Goal: Information Seeking & Learning: Learn about a topic

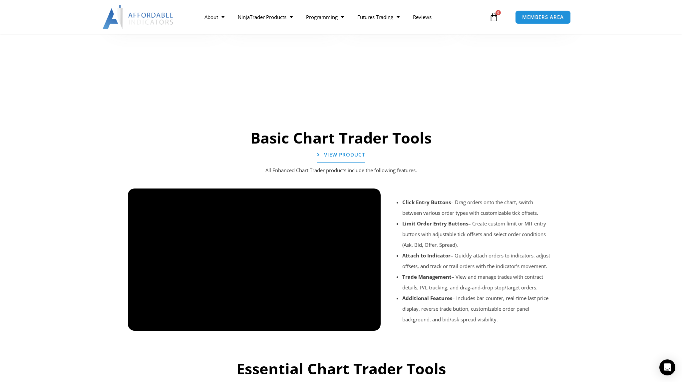
scroll to position [422, 0]
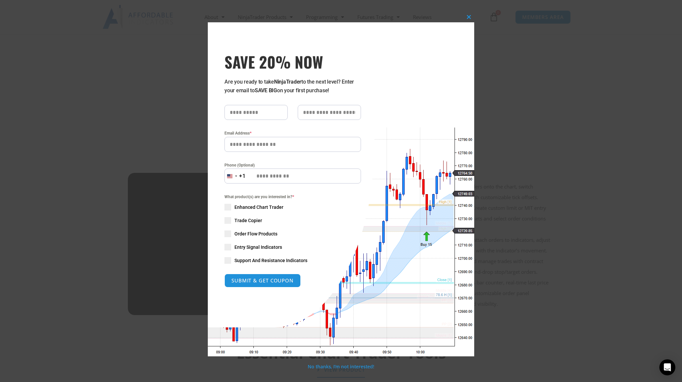
click at [272, 115] on input "text" at bounding box center [256, 112] width 63 height 15
type input "********"
click at [288, 146] on input "Email Address *" at bounding box center [293, 144] width 137 height 15
type input "**********"
click at [304, 177] on input "Phone (Optional)" at bounding box center [293, 176] width 137 height 15
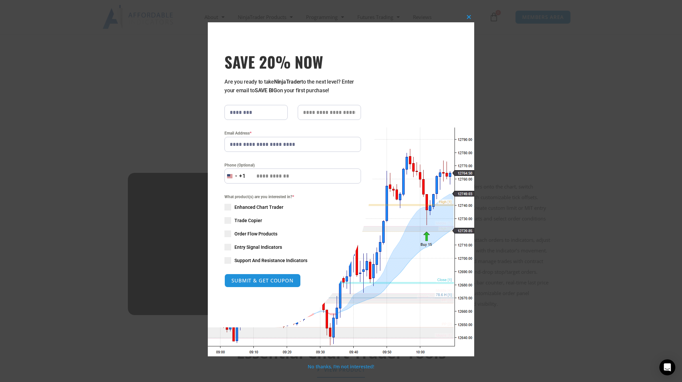
click at [270, 211] on div "What product(s) are you interested in? * Enhanced Chart Trader Trade Copier Ord…" at bounding box center [293, 229] width 137 height 70
click at [250, 213] on div "What product(s) are you interested in? * Enhanced Chart Trader Trade Copier Ord…" at bounding box center [293, 229] width 137 height 70
click at [228, 209] on span at bounding box center [228, 207] width 7 height 7
click at [278, 283] on button "SUBMIT & GET COUPON" at bounding box center [263, 280] width 80 height 14
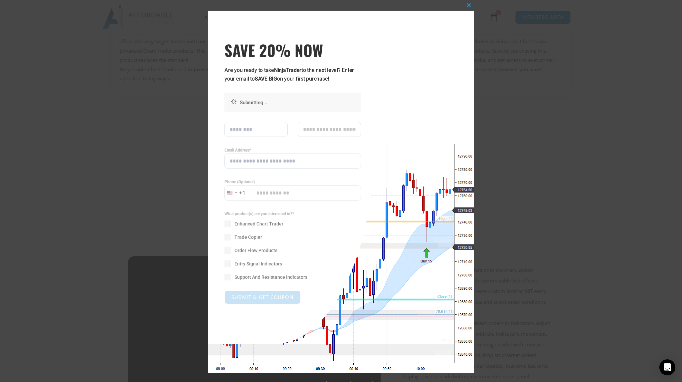
scroll to position [338, 0]
click at [470, 6] on span at bounding box center [469, 5] width 11 height 4
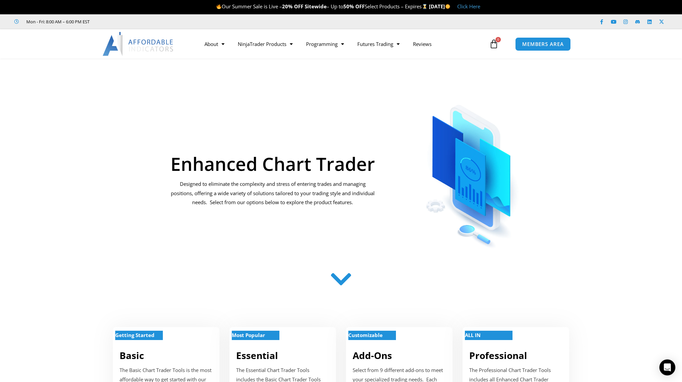
scroll to position [0, 0]
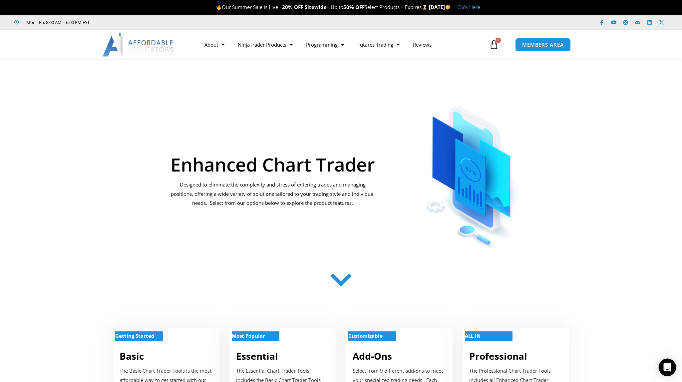
click at [667, 367] on icon "Open Intercom Messenger" at bounding box center [668, 367] width 8 height 9
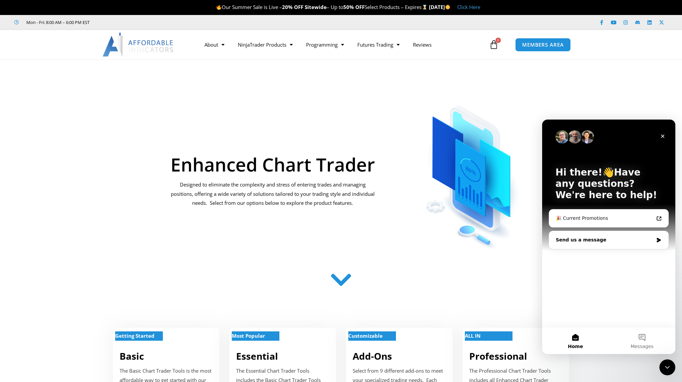
click at [631, 243] on div "Send us a message" at bounding box center [605, 240] width 98 height 7
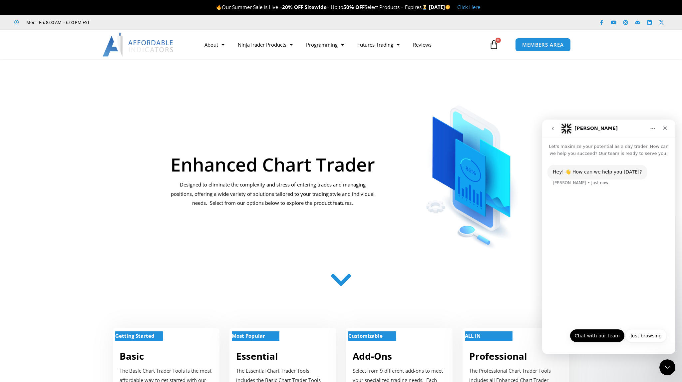
click at [602, 337] on button "Chat with our team" at bounding box center [597, 335] width 55 height 13
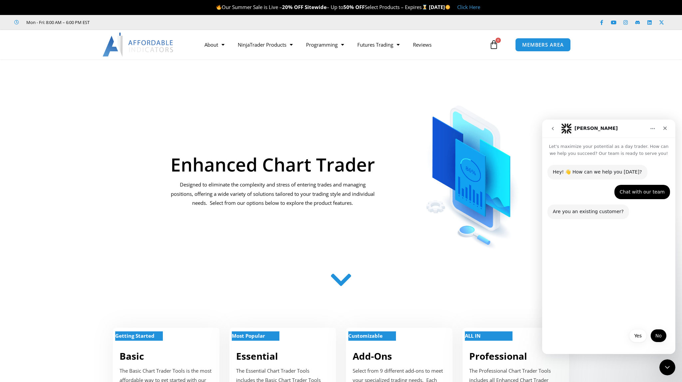
click at [655, 336] on button "No" at bounding box center [659, 335] width 16 height 13
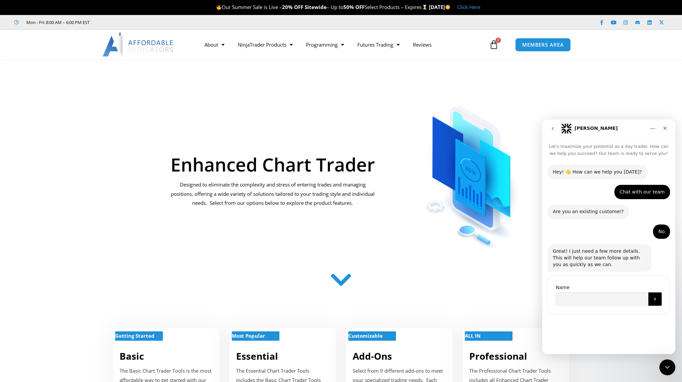
drag, startPoint x: 593, startPoint y: 288, endPoint x: 586, endPoint y: 308, distance: 21.3
click at [587, 305] on div "Name" at bounding box center [609, 295] width 106 height 22
click at [587, 301] on input "Name" at bounding box center [602, 298] width 93 height 13
type input "********"
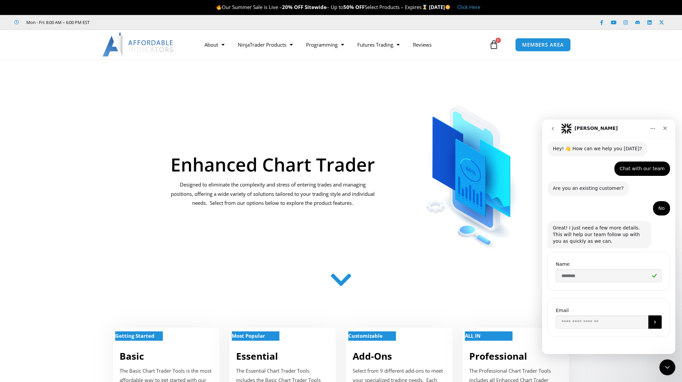
scroll to position [24, 0]
click at [603, 324] on input "Enter your email" at bounding box center [602, 321] width 93 height 13
type input "**********"
click at [654, 321] on icon "Submit" at bounding box center [655, 321] width 5 height 5
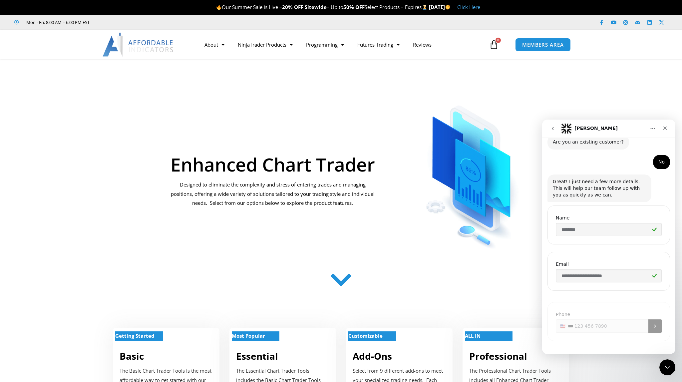
scroll to position [70, 0]
type input "**********"
click at [660, 324] on button "Submit" at bounding box center [655, 321] width 13 height 13
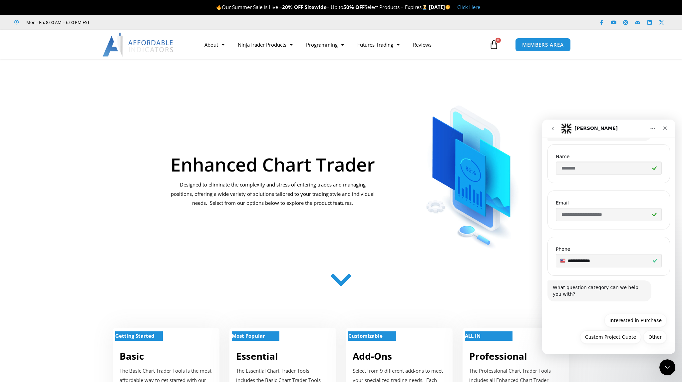
scroll to position [131, 0]
click at [660, 320] on button "Interested in Purchase" at bounding box center [636, 319] width 62 height 13
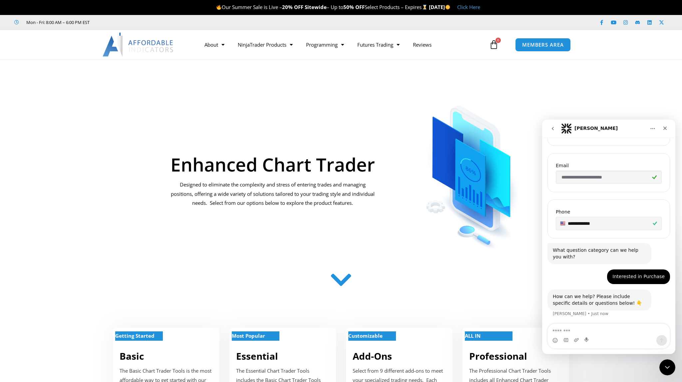
scroll to position [168, 0]
click at [600, 333] on textarea "Message…" at bounding box center [609, 329] width 122 height 11
type textarea "**********"
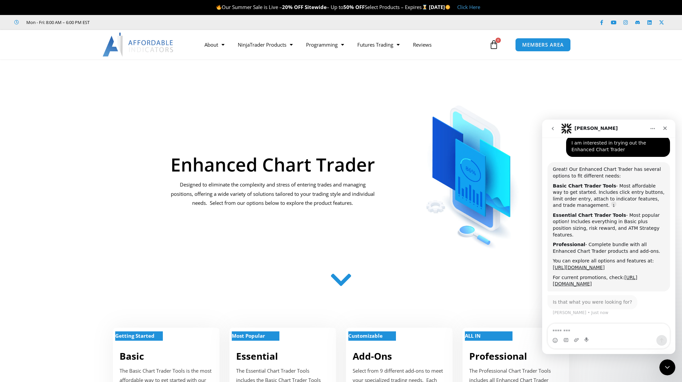
scroll to position [0, 0]
click at [620, 278] on link "[URL][DOMAIN_NAME]" at bounding box center [595, 282] width 85 height 12
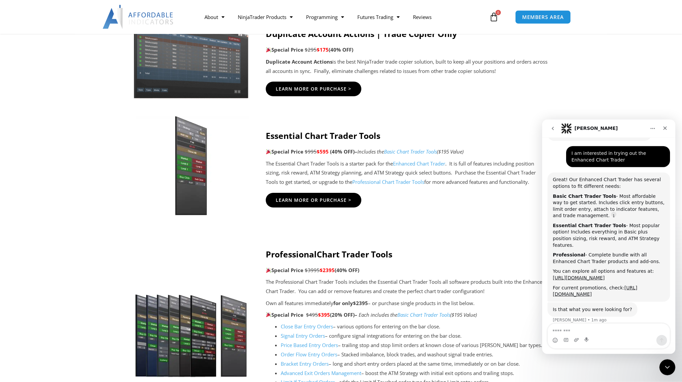
scroll to position [492, 0]
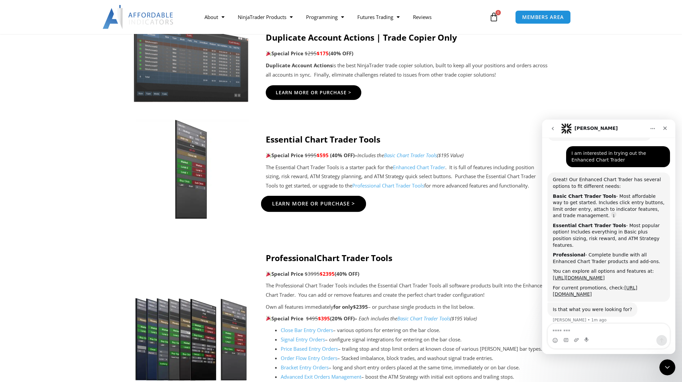
click at [315, 201] on span "Learn More Or Purchase >" at bounding box center [313, 203] width 83 height 5
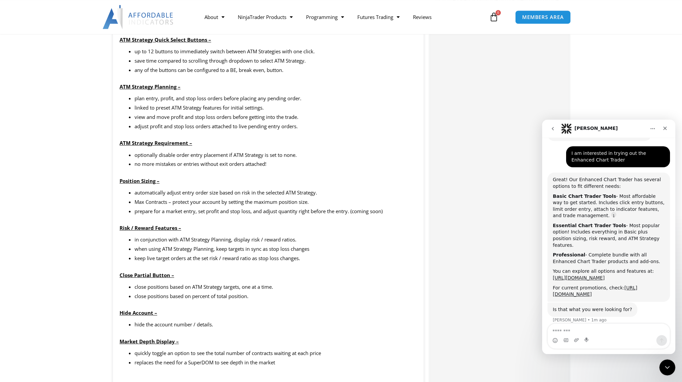
scroll to position [598, 0]
